Goal: Task Accomplishment & Management: Complete application form

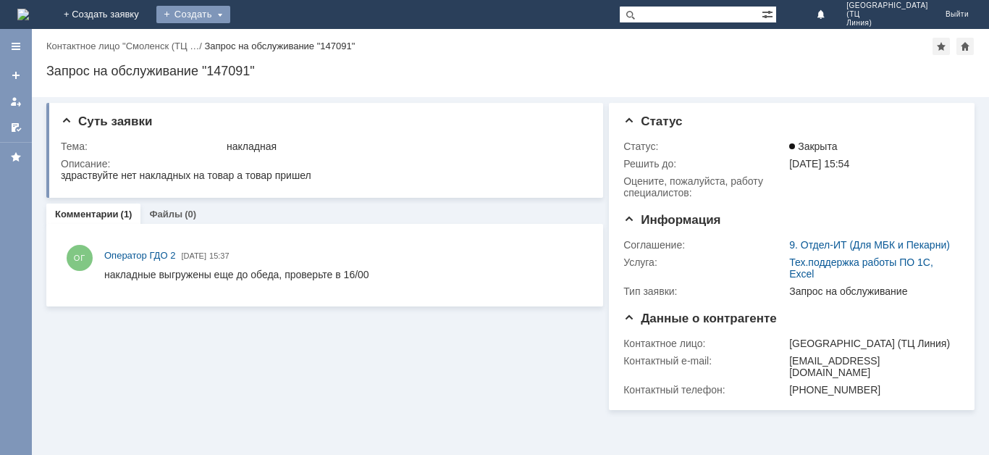
click at [230, 16] on div "Создать" at bounding box center [193, 14] width 74 height 17
click at [230, 13] on div "Создать" at bounding box center [193, 14] width 74 height 17
click at [230, 12] on div "Создать" at bounding box center [193, 14] width 74 height 17
click at [15, 42] on div at bounding box center [16, 47] width 12 height 12
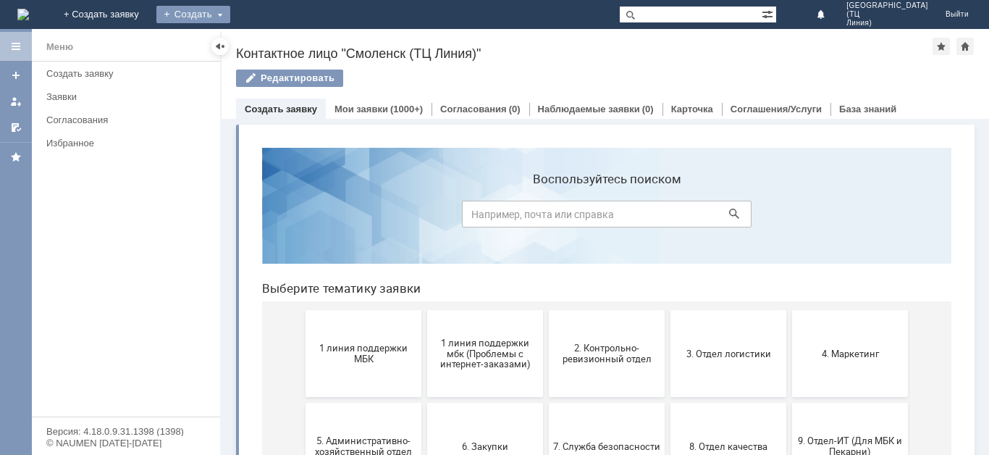
click at [230, 17] on div "Создать" at bounding box center [193, 14] width 74 height 17
click at [269, 48] on link "Заявка" at bounding box center [214, 43] width 110 height 17
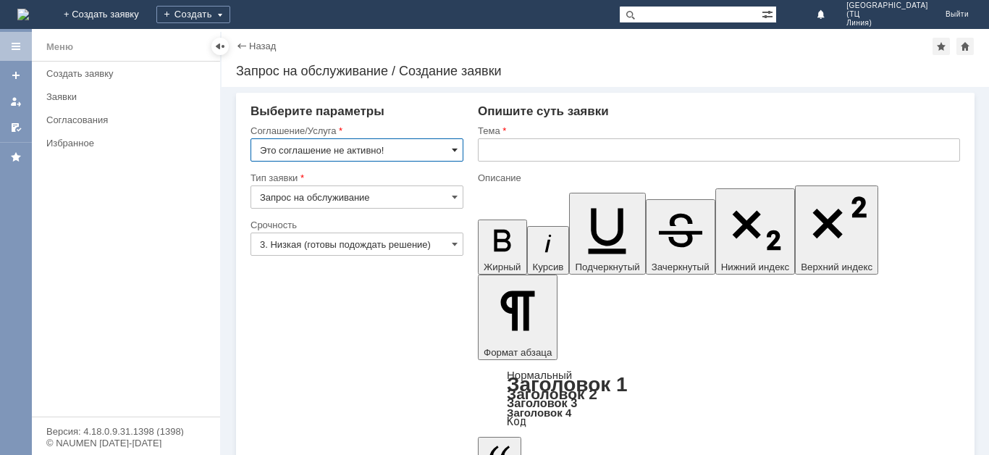
click at [455, 149] on span at bounding box center [455, 150] width 6 height 12
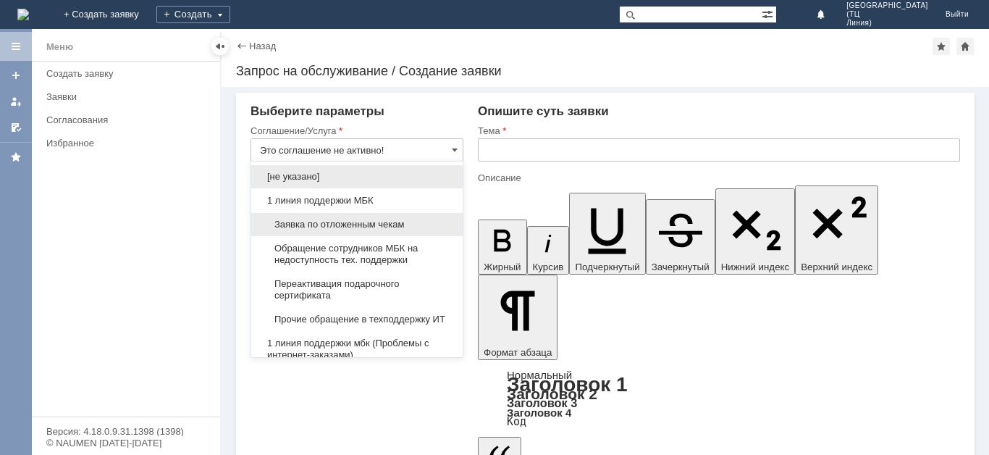
click at [368, 222] on span "Заявка по отложенным чекам" at bounding box center [357, 225] width 194 height 12
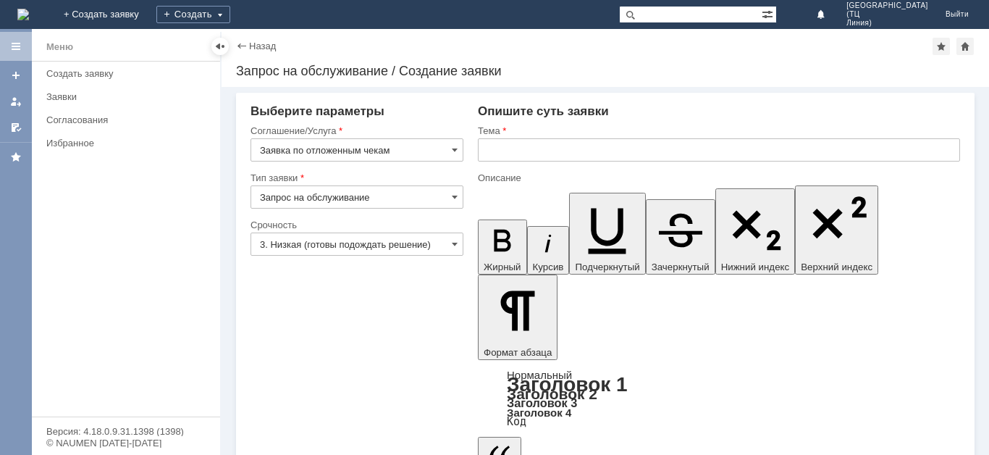
type input "Заявка по отложенным чекам"
click at [451, 243] on input "3. Низкая (готовы подождать решение)" at bounding box center [356, 243] width 213 height 23
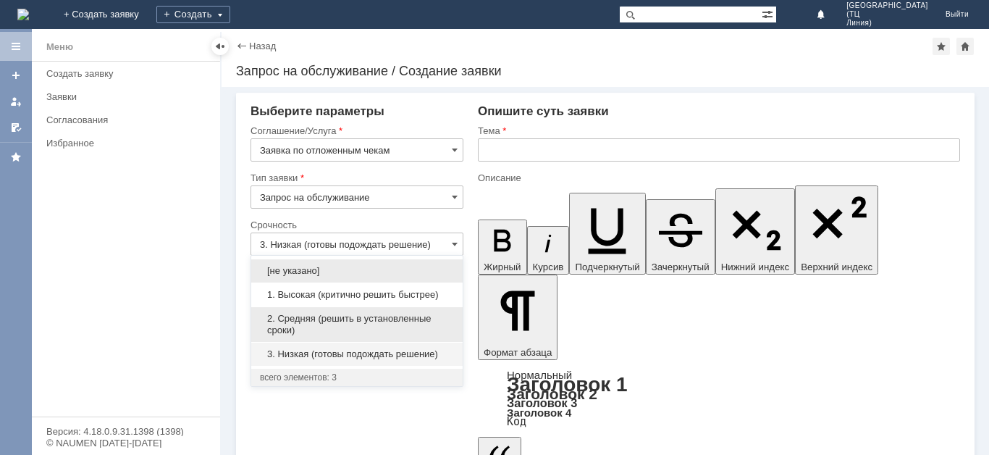
click at [350, 320] on span "2. Средняя (решить в установленные сроки)" at bounding box center [357, 324] width 194 height 23
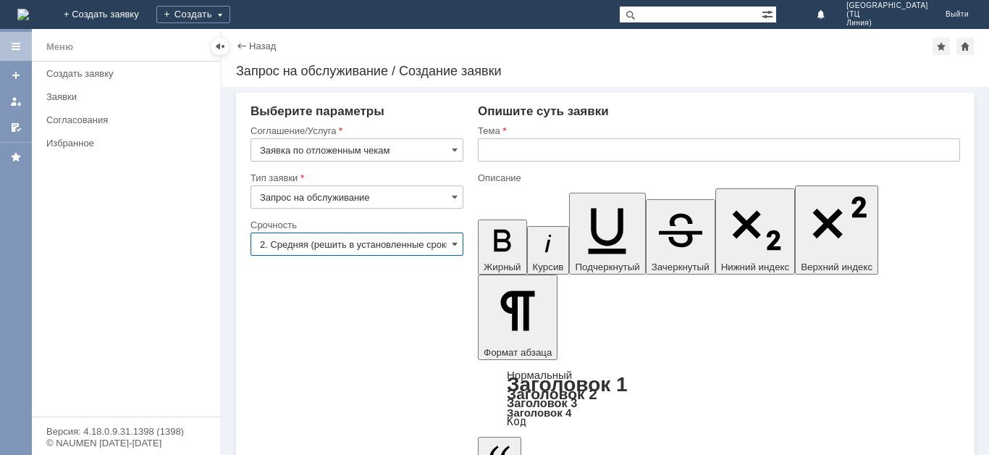
type input "2. Средняя (решить в установленные сроки)"
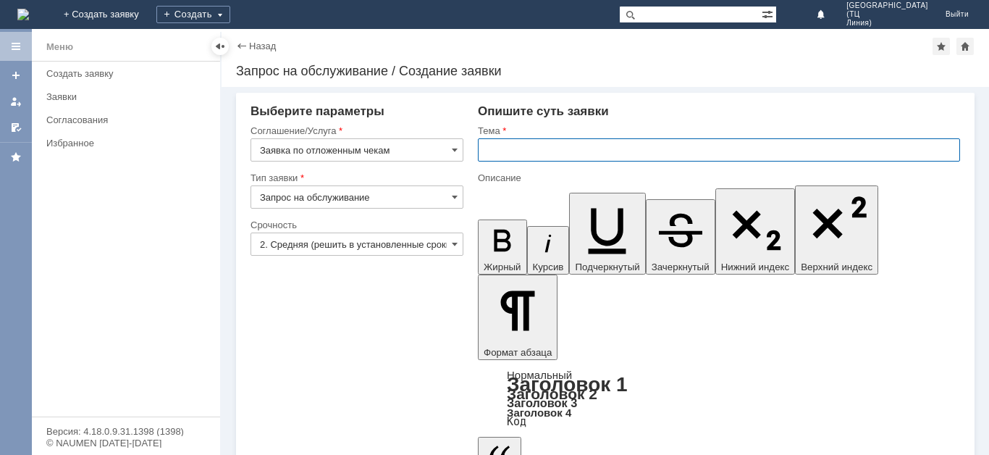
click at [500, 153] on input "text" at bounding box center [719, 149] width 482 height 23
type input "отложенные чеки [DATE]"
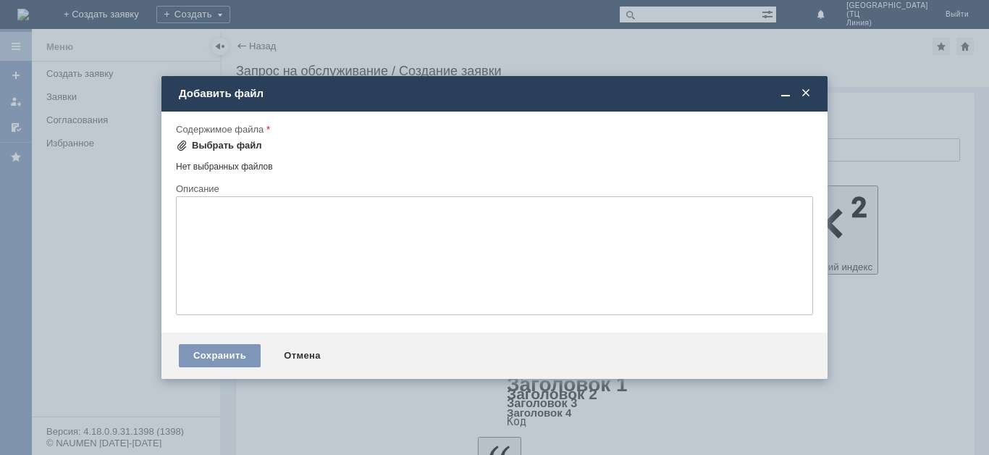
click at [235, 146] on div "Выбрать файл" at bounding box center [227, 146] width 70 height 12
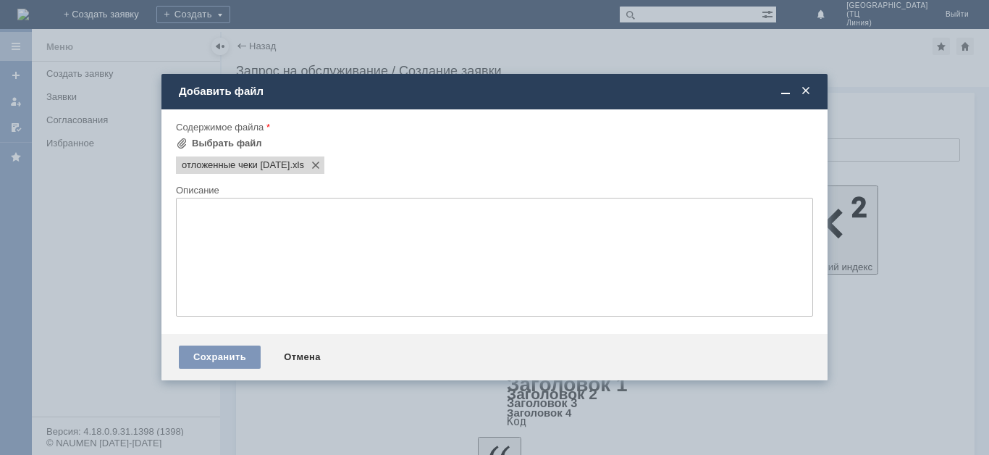
click at [219, 224] on textarea at bounding box center [494, 257] width 637 height 119
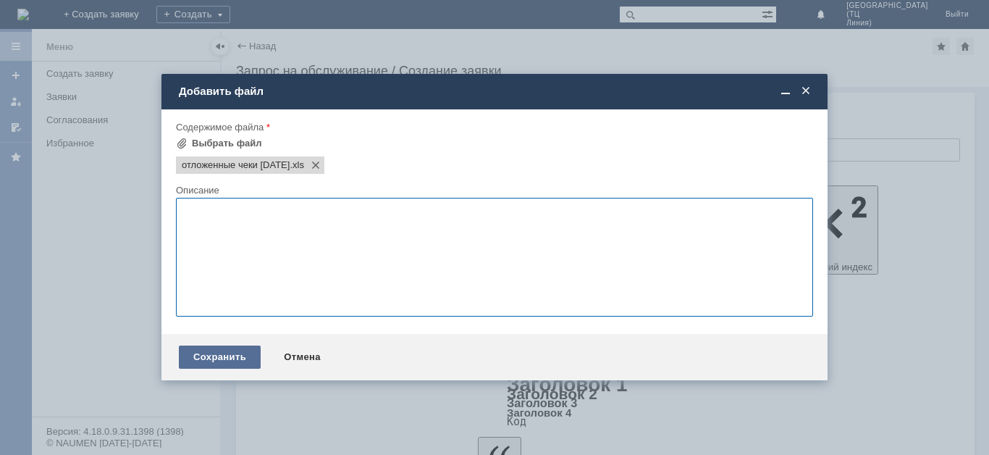
click at [220, 358] on div "Сохранить" at bounding box center [220, 356] width 82 height 23
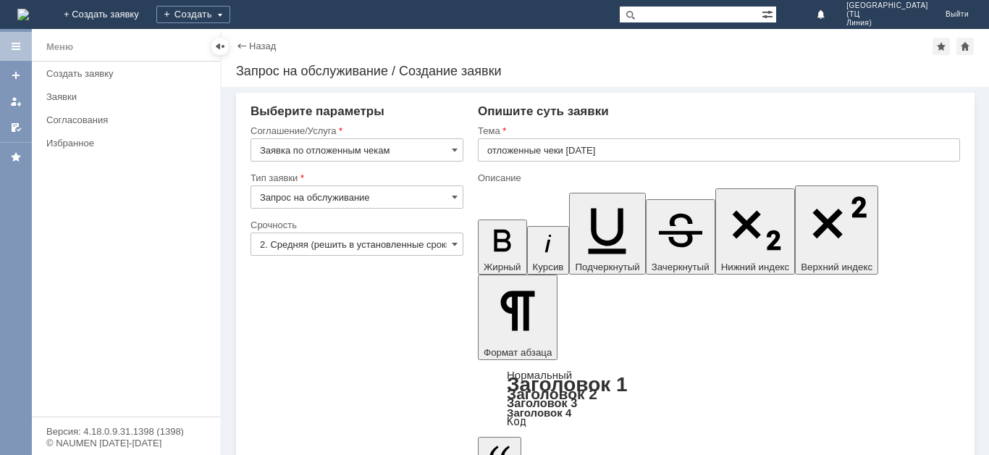
scroll to position [22, 0]
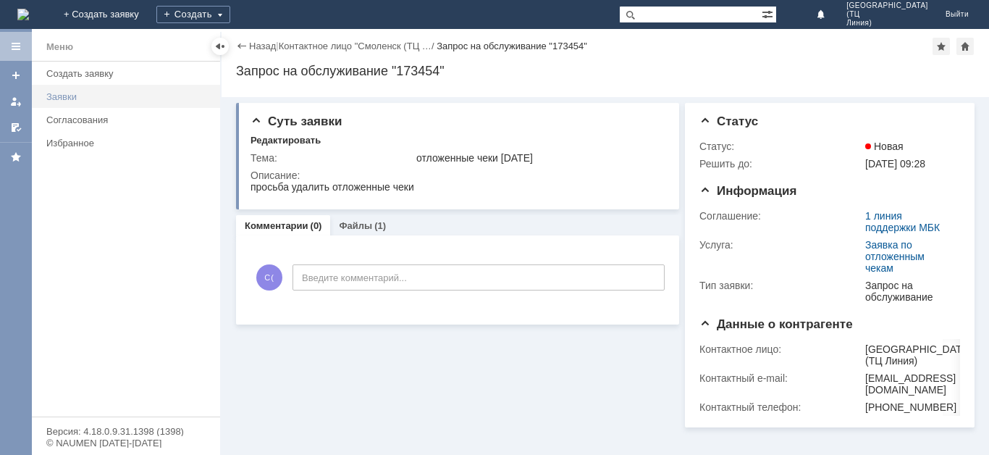
click at [83, 101] on div "Заявки" at bounding box center [128, 96] width 165 height 11
